Goal: Transaction & Acquisition: Book appointment/travel/reservation

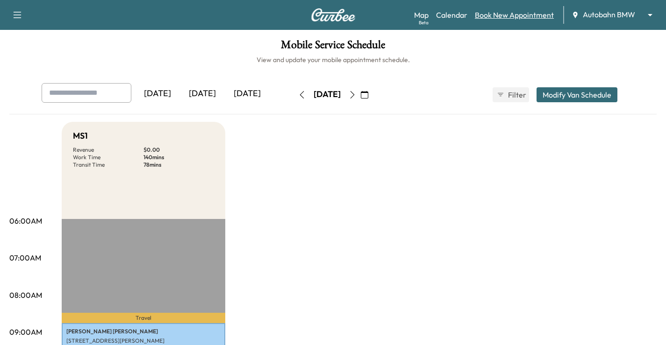
click at [516, 14] on link "Book New Appointment" at bounding box center [514, 14] width 79 height 11
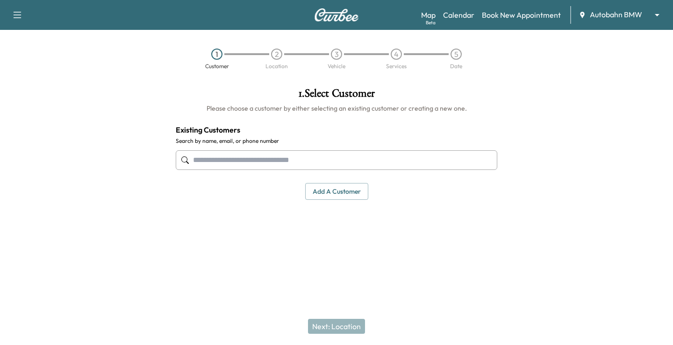
paste input "**********"
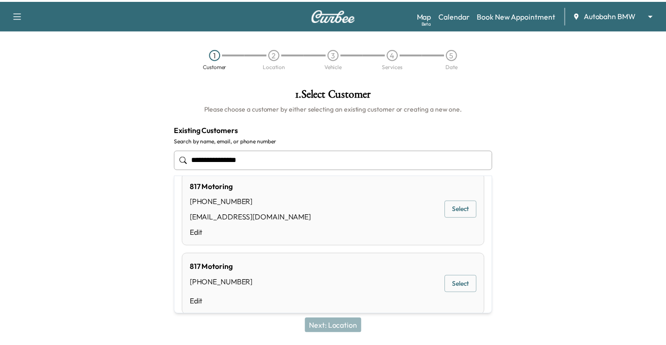
scroll to position [166, 0]
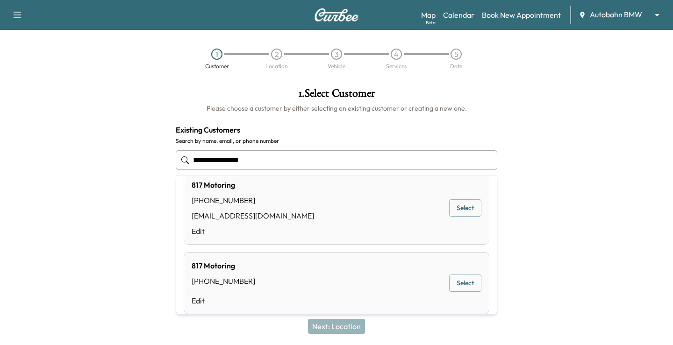
type input "**********"
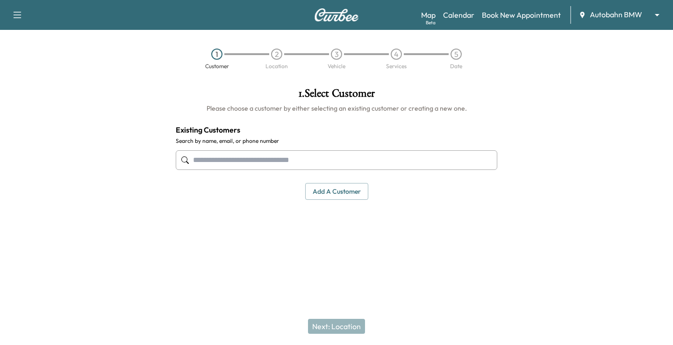
paste input "**********"
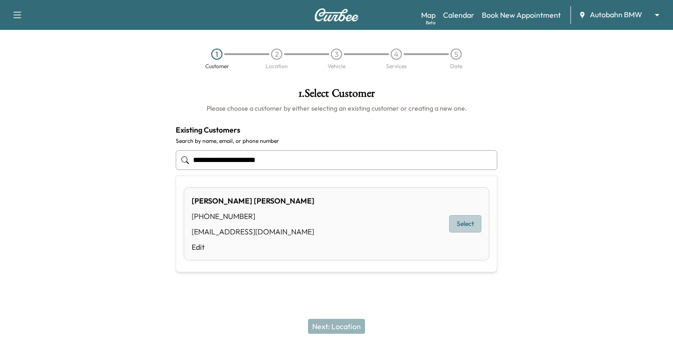
click at [463, 227] on button "Select" at bounding box center [465, 223] width 32 height 17
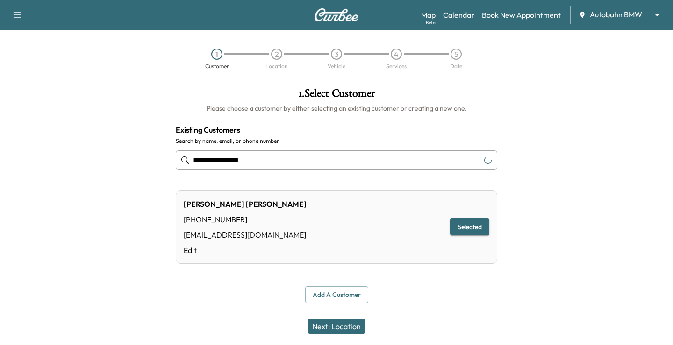
type input "**********"
click at [346, 329] on button "Next: Location" at bounding box center [336, 326] width 57 height 15
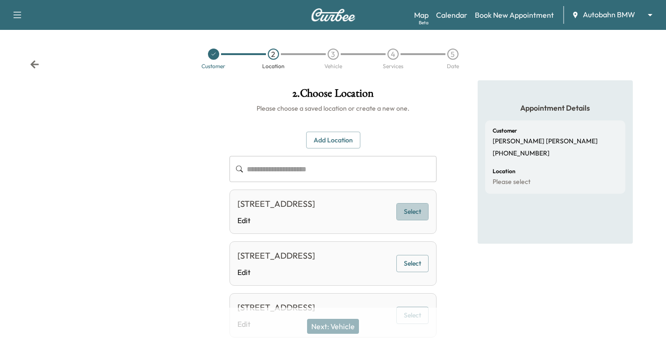
drag, startPoint x: 414, startPoint y: 223, endPoint x: 382, endPoint y: 275, distance: 61.1
click at [414, 221] on button "Select" at bounding box center [412, 211] width 32 height 17
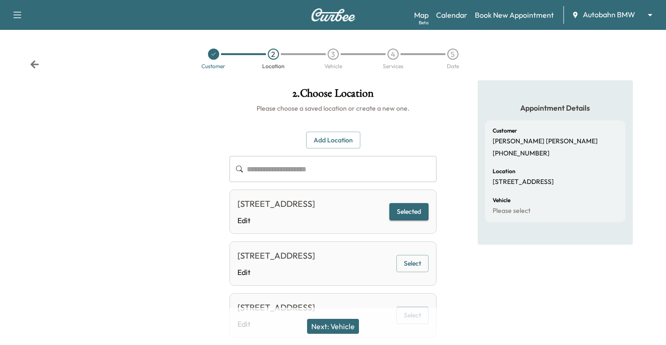
click at [327, 329] on button "Next: Vehicle" at bounding box center [333, 326] width 52 height 15
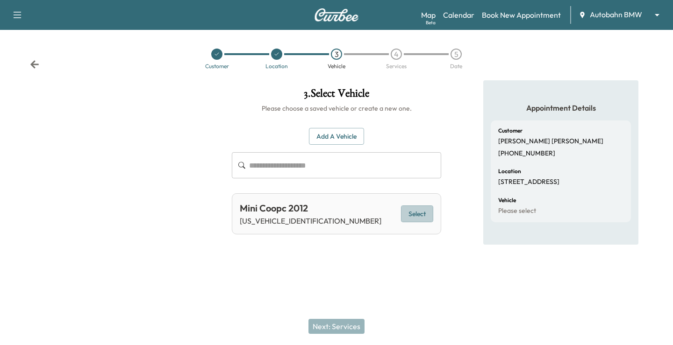
click at [412, 213] on button "Select" at bounding box center [417, 214] width 32 height 17
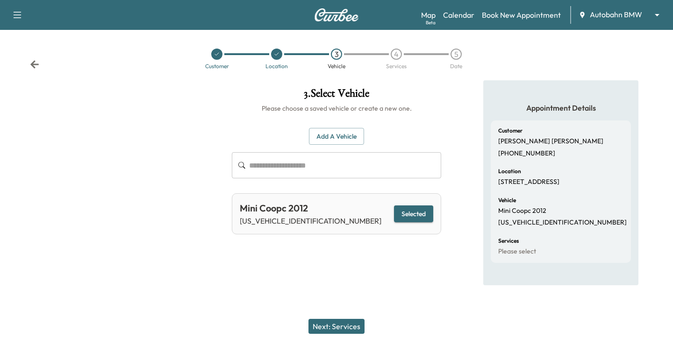
click at [331, 322] on button "Next: Services" at bounding box center [336, 326] width 56 height 15
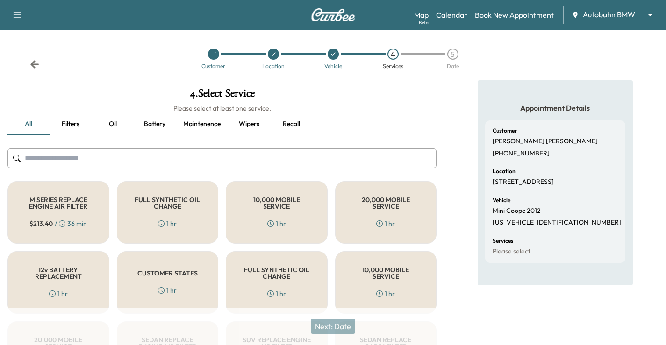
click at [192, 210] on div "FULL SYNTHETIC OIL CHANGE 1 hr" at bounding box center [168, 212] width 102 height 63
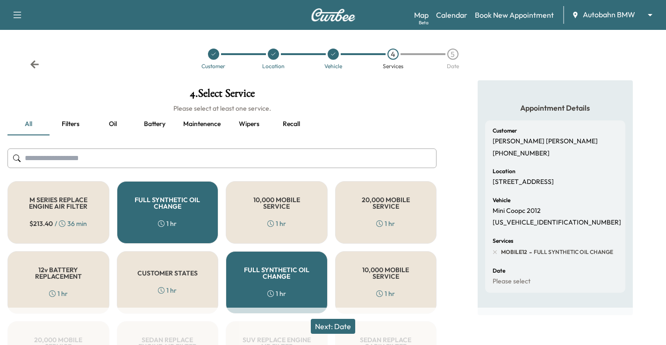
drag, startPoint x: 342, startPoint y: 324, endPoint x: 386, endPoint y: 289, distance: 56.9
click at [342, 324] on button "Next: Date" at bounding box center [333, 326] width 44 height 15
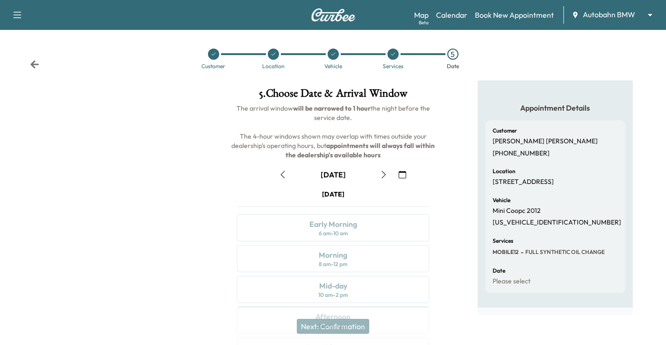
click at [385, 176] on icon "button" at bounding box center [383, 174] width 7 height 7
click at [382, 177] on icon "button" at bounding box center [383, 174] width 7 height 7
click at [383, 176] on icon "button" at bounding box center [383, 174] width 7 height 7
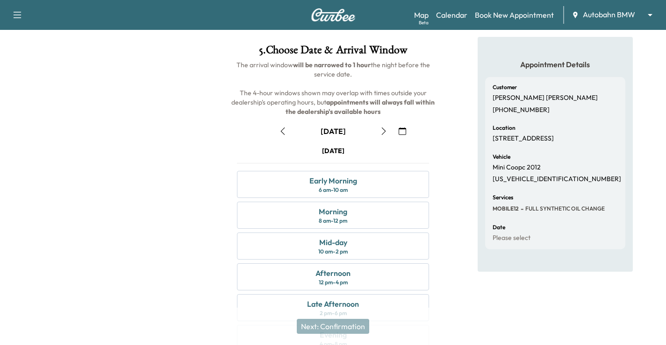
scroll to position [93, 0]
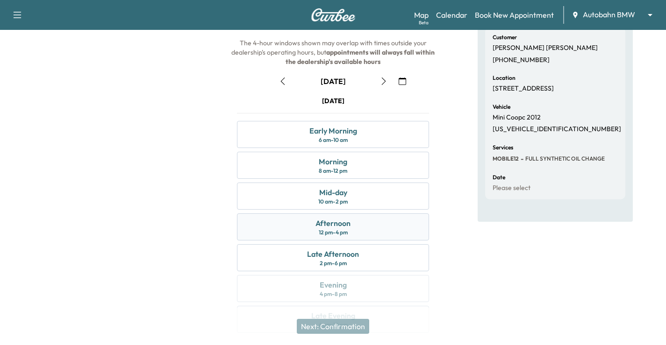
click at [366, 233] on div "Afternoon 12 pm - 4 pm" at bounding box center [333, 227] width 192 height 27
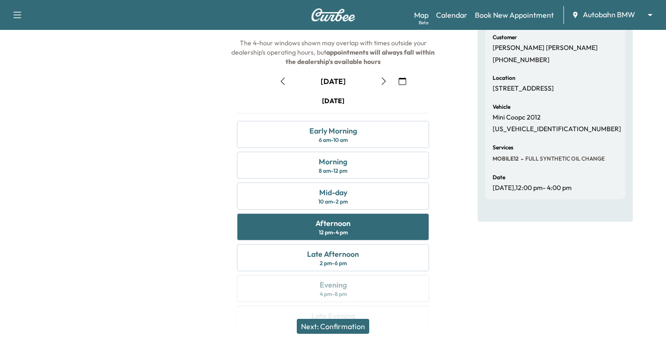
click at [480, 285] on div "Appointment Details Customer [PERSON_NAME] [PHONE_NUMBER] Location [STREET_ADDR…" at bounding box center [555, 165] width 155 height 357
click at [384, 187] on div "Mid-day 10 am - 2 pm" at bounding box center [333, 196] width 192 height 27
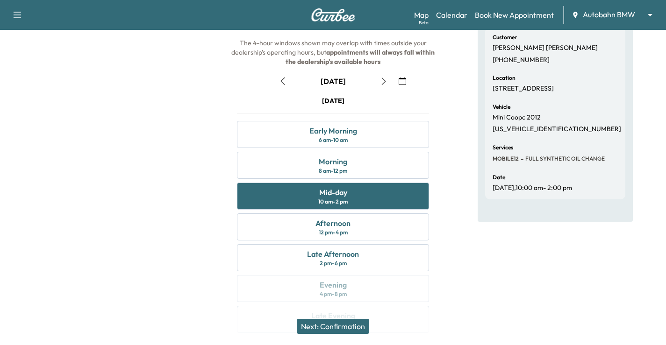
click at [362, 322] on button "Next: Confirmation" at bounding box center [333, 326] width 72 height 15
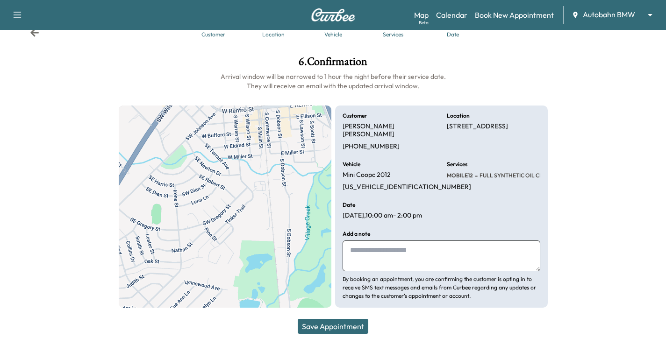
click at [387, 259] on textarea at bounding box center [442, 256] width 198 height 31
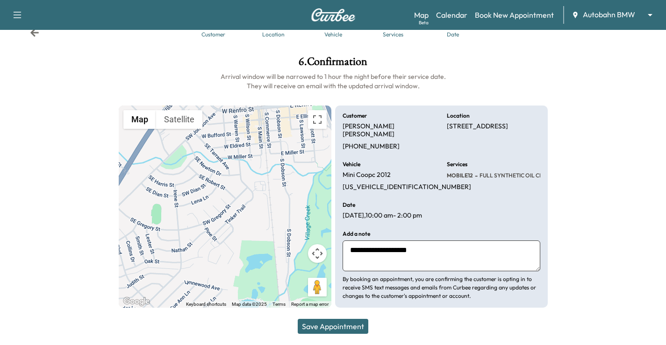
paste textarea "**********"
type textarea "**********"
click at [348, 324] on button "Save Appointment" at bounding box center [333, 326] width 71 height 15
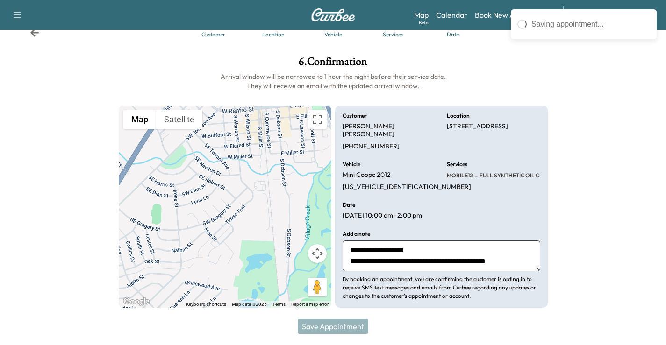
scroll to position [0, 0]
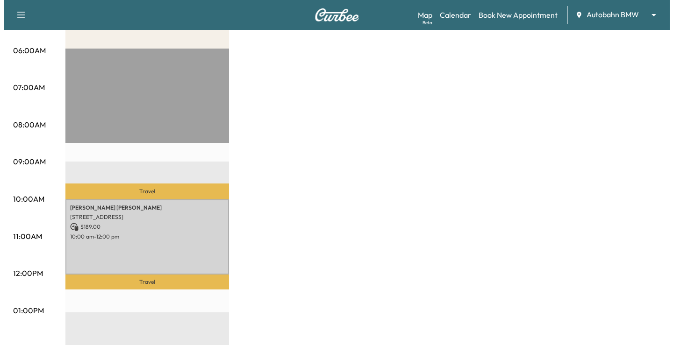
scroll to position [187, 0]
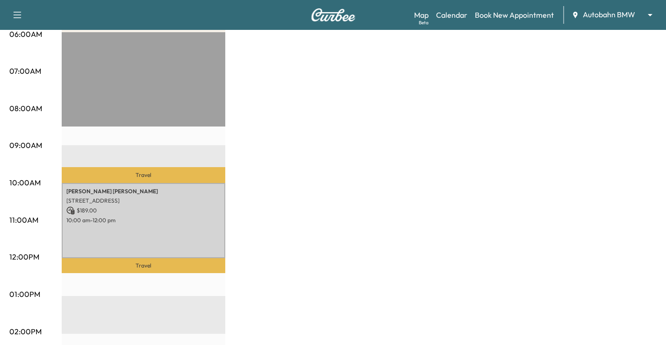
click at [182, 207] on p "$ 189.00" at bounding box center [143, 211] width 154 height 8
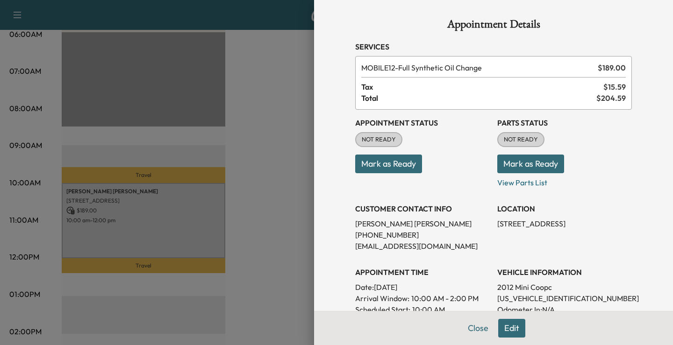
click at [397, 165] on button "Mark as Ready" at bounding box center [388, 164] width 67 height 19
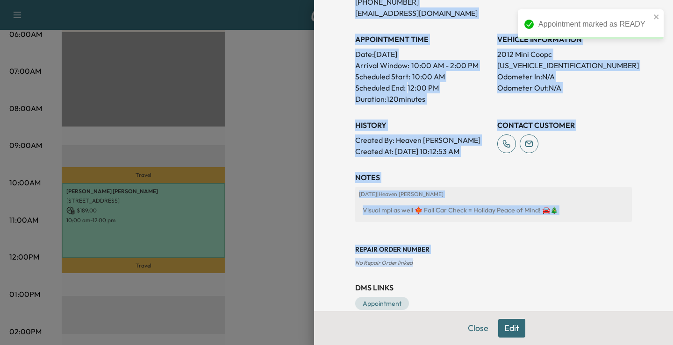
scroll to position [234, 0]
drag, startPoint x: 350, startPoint y: 48, endPoint x: 577, endPoint y: 268, distance: 316.6
click at [577, 268] on div "Appointment Details Services MOBILE12 - Full Synthetic Oil Change $ 189.00 Tax …" at bounding box center [493, 47] width 299 height 562
copy div "Services MOBILE12 - Full Synthetic Oil Change $ 189.00 Tax $ 15.59 Total $ 204.…"
